Goal: Transaction & Acquisition: Purchase product/service

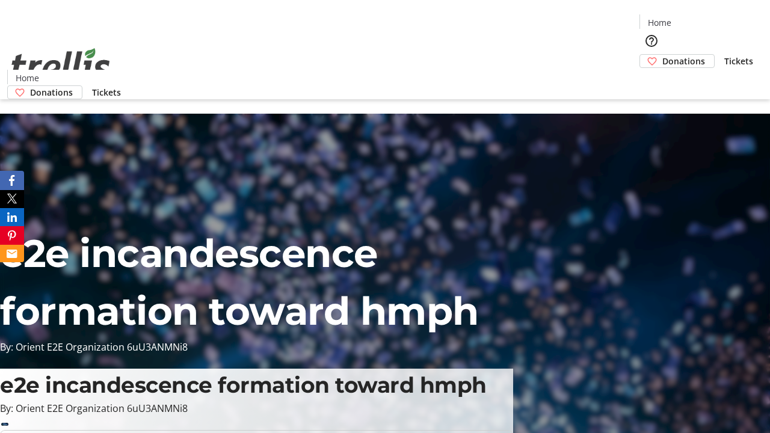
click at [662, 55] on span "Donations" at bounding box center [683, 61] width 43 height 13
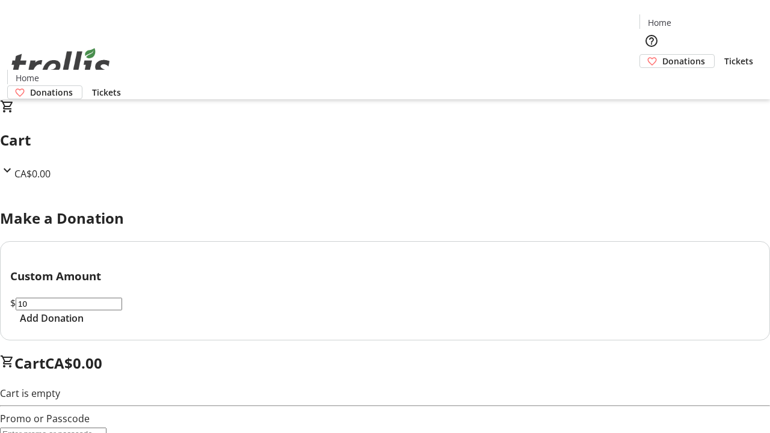
click at [84, 325] on span "Add Donation" at bounding box center [52, 318] width 64 height 14
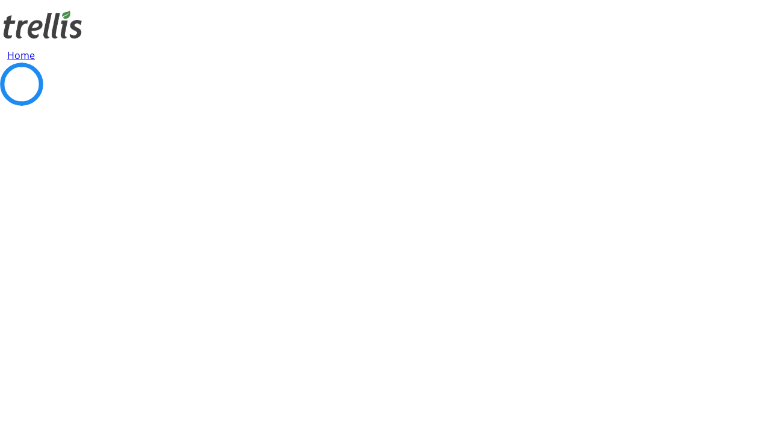
select select "CA"
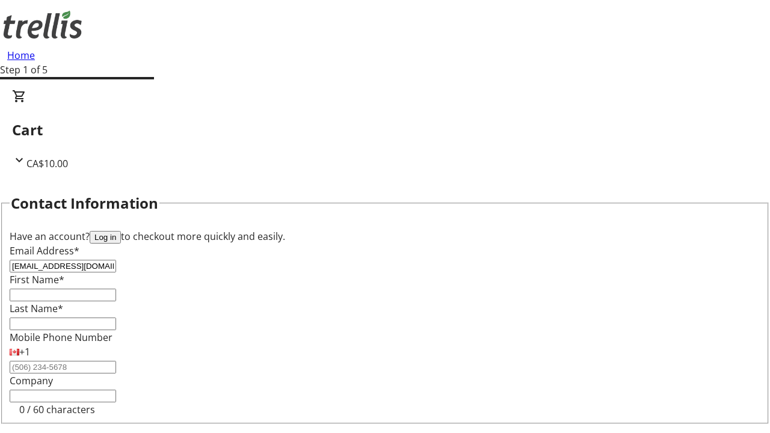
type input "[EMAIL_ADDRESS][DOMAIN_NAME]"
type input "Colten"
type input "[PERSON_NAME]"
type input "[STREET_ADDRESS][PERSON_NAME]"
type input "Kelowna"
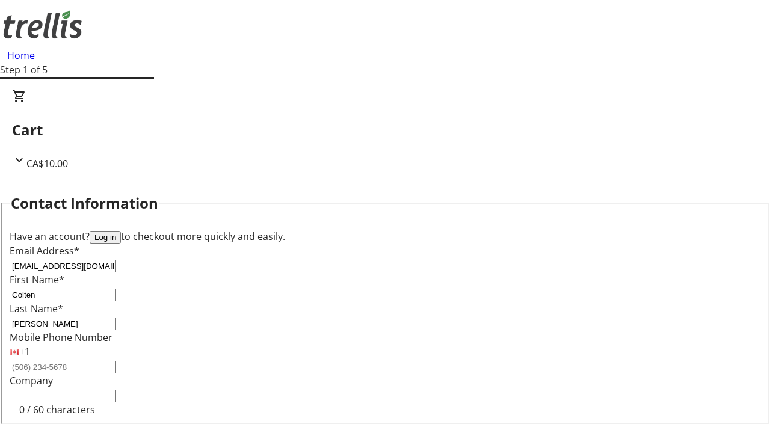
scroll to position [161, 0]
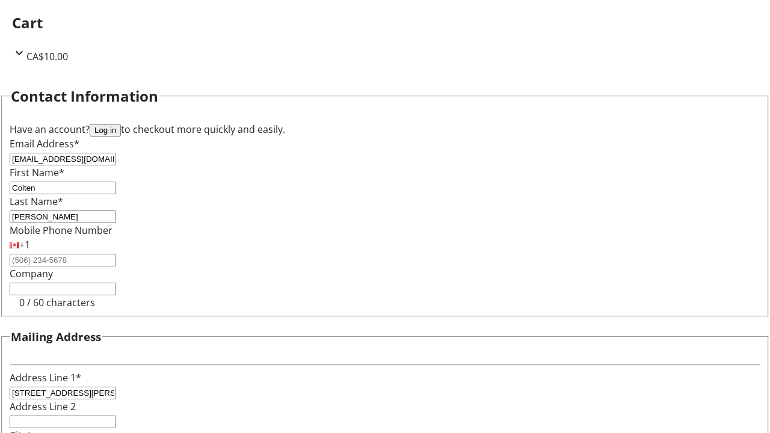
select select "BC"
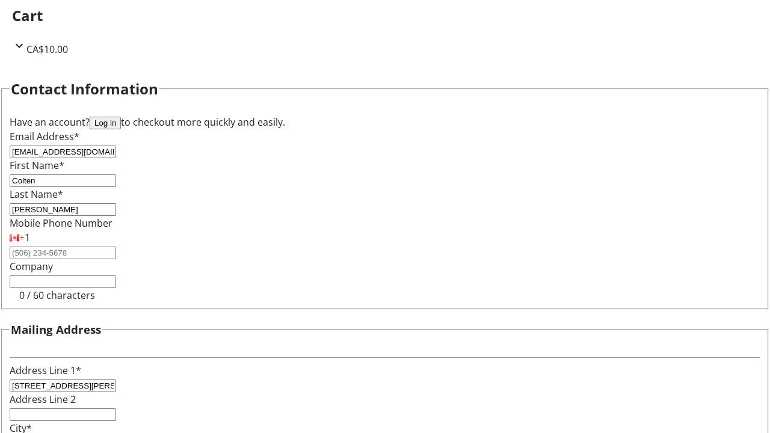
type input "Kelowna"
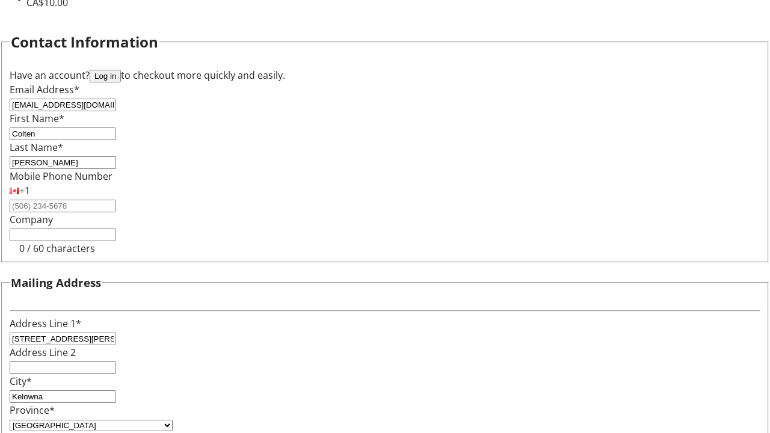
type input "V1Y 0C2"
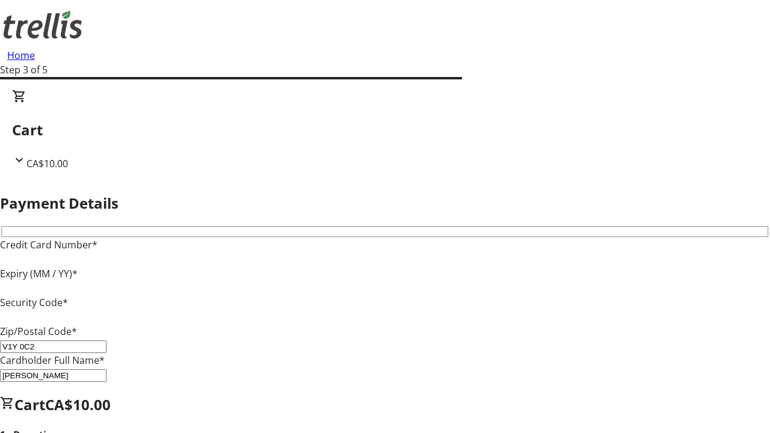
type input "V1Y 0C2"
